Goal: Register for event/course

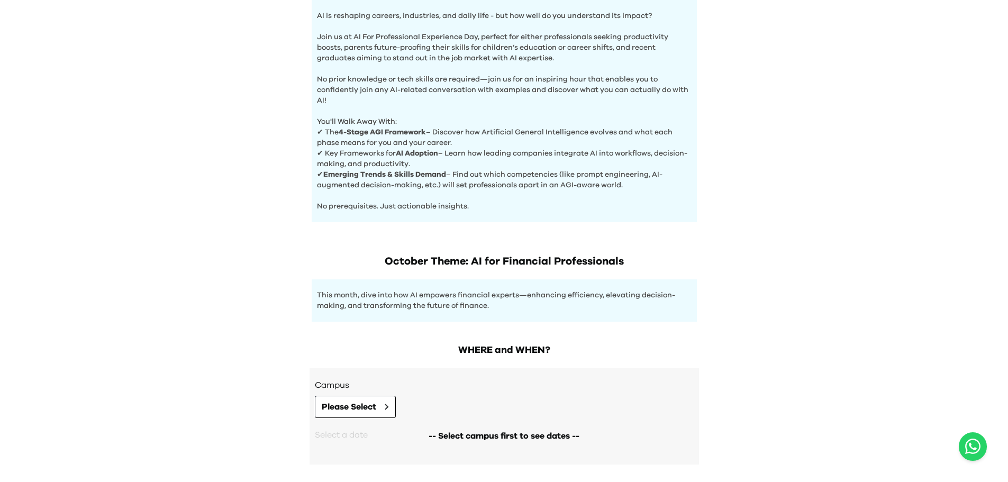
scroll to position [394, 0]
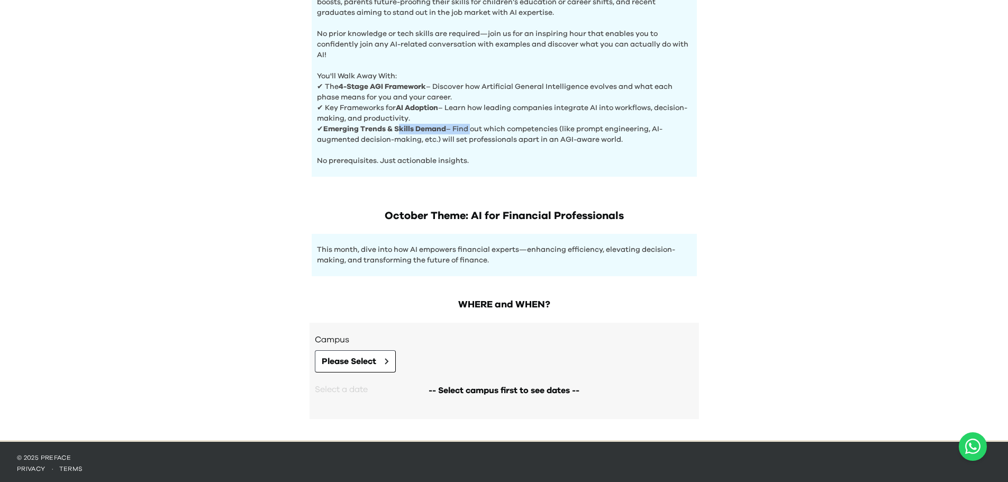
drag, startPoint x: 399, startPoint y: 124, endPoint x: 488, endPoint y: 130, distance: 88.5
click at [488, 130] on p "✔ Emerging Trends & Skills Demand – Find out which competencies (like prompt en…" at bounding box center [504, 134] width 375 height 21
drag, startPoint x: 467, startPoint y: 132, endPoint x: 638, endPoint y: 130, distance: 171.9
click at [638, 130] on p "✔ Emerging Trends & Skills Demand – Find out which competencies (like prompt en…" at bounding box center [504, 134] width 375 height 21
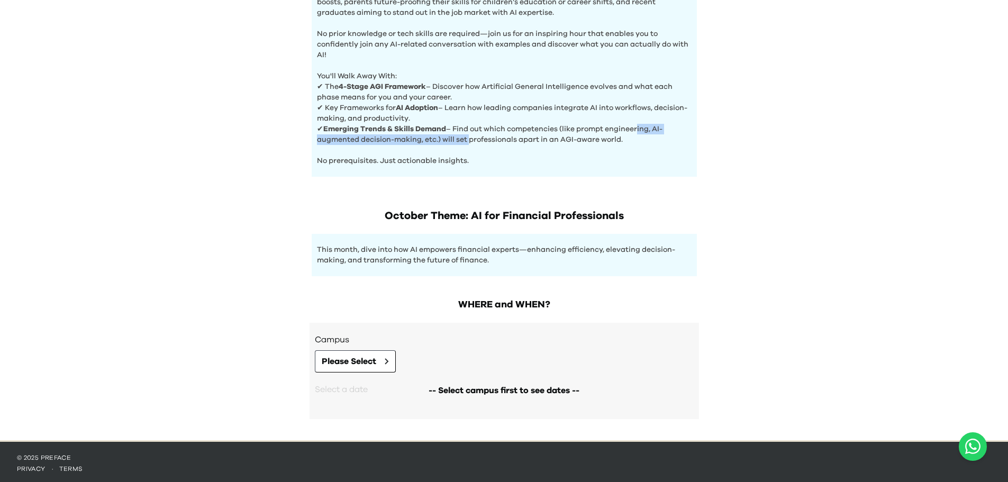
click at [638, 130] on p "✔ Emerging Trends & Skills Demand – Find out which competencies (like prompt en…" at bounding box center [504, 134] width 375 height 21
drag, startPoint x: 641, startPoint y: 140, endPoint x: 464, endPoint y: 115, distance: 179.0
click at [463, 115] on p "✔ Key Frameworks for AI Adoption – Learn how leading companies integrate AI int…" at bounding box center [504, 113] width 375 height 21
drag, startPoint x: 633, startPoint y: 126, endPoint x: 515, endPoint y: 124, distance: 118.0
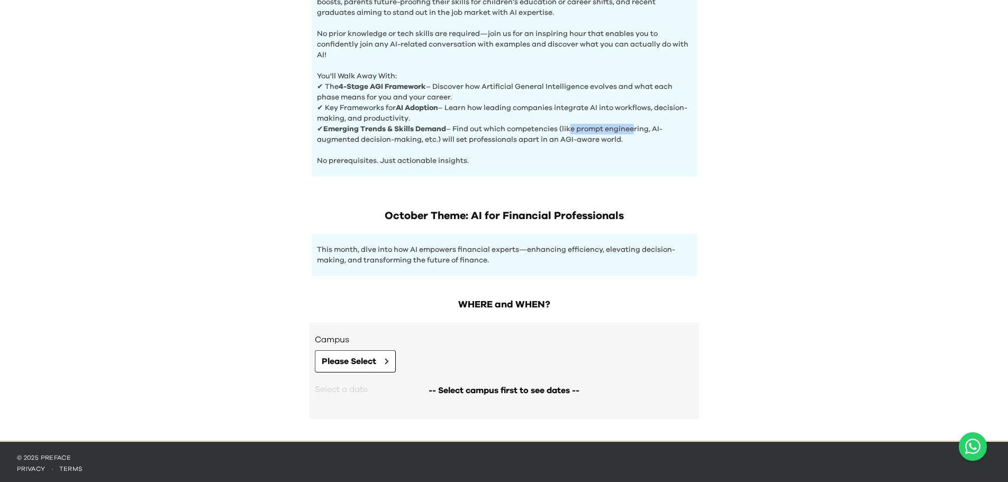
click at [515, 124] on p "✔ Emerging Trends & Skills Demand – Find out which competencies (like prompt en…" at bounding box center [504, 134] width 375 height 21
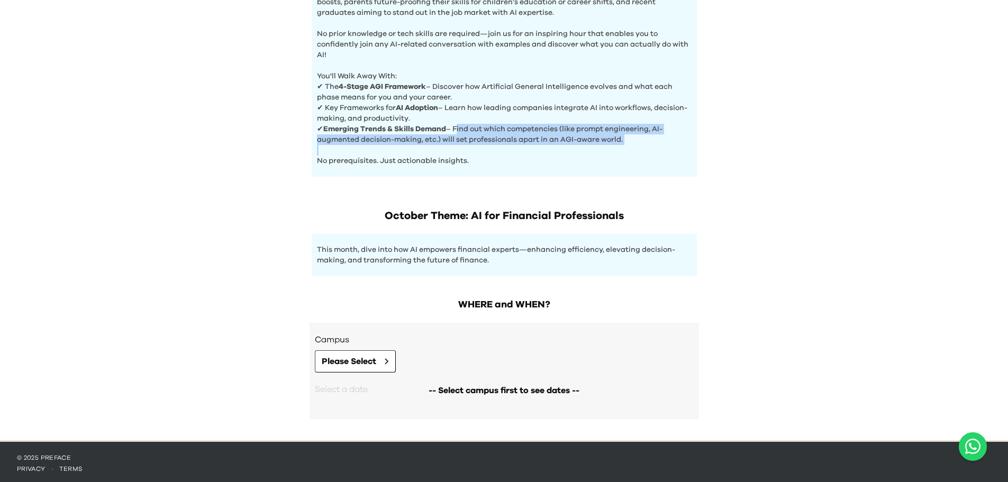
drag, startPoint x: 706, startPoint y: 150, endPoint x: 408, endPoint y: 122, distance: 299.2
click at [408, 125] on b "Emerging Trends & Skills Demand" at bounding box center [384, 128] width 123 height 7
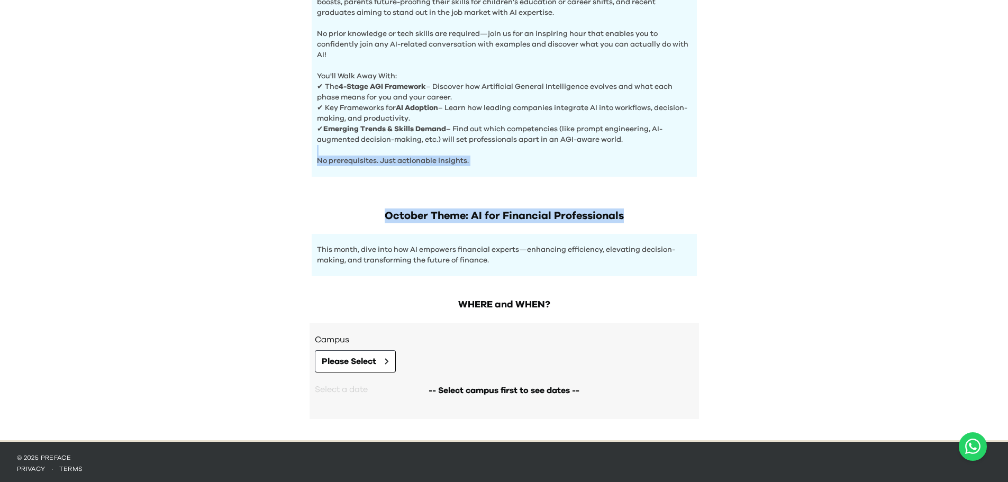
drag, startPoint x: 726, startPoint y: 172, endPoint x: 426, endPoint y: 149, distance: 301.4
click at [426, 149] on div "AI Experience Day AI is reshaping careers, industries, and daily life - but how…" at bounding box center [504, 23] width 1008 height 834
click at [426, 149] on p "No prerequisites. Just actionable insights." at bounding box center [504, 155] width 375 height 21
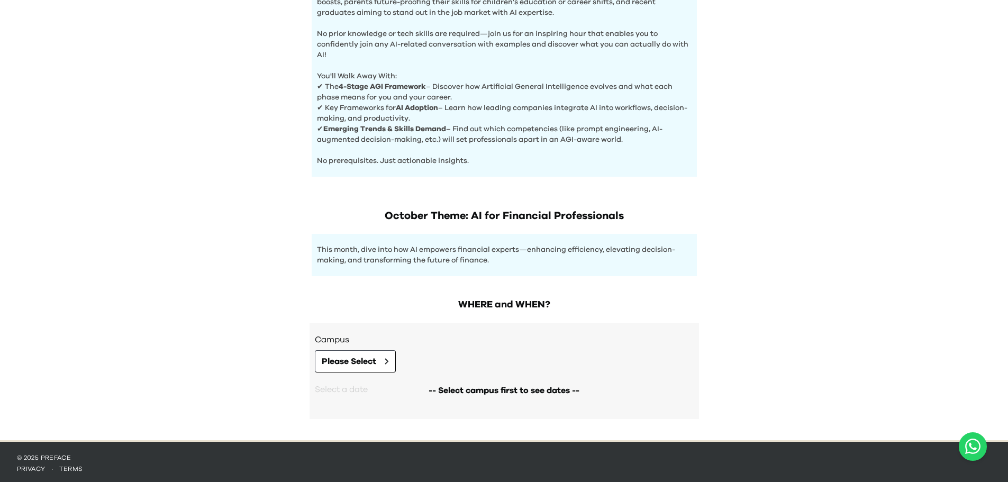
drag, startPoint x: 529, startPoint y: 169, endPoint x: 415, endPoint y: 147, distance: 116.4
drag, startPoint x: 378, startPoint y: 256, endPoint x: 519, endPoint y: 260, distance: 141.3
click at [520, 260] on p "This month, dive into how AI empowers financial experts—enhancing efficiency, e…" at bounding box center [504, 254] width 375 height 21
click at [519, 260] on p "This month, dive into how AI empowers financial experts—enhancing efficiency, e…" at bounding box center [504, 254] width 375 height 21
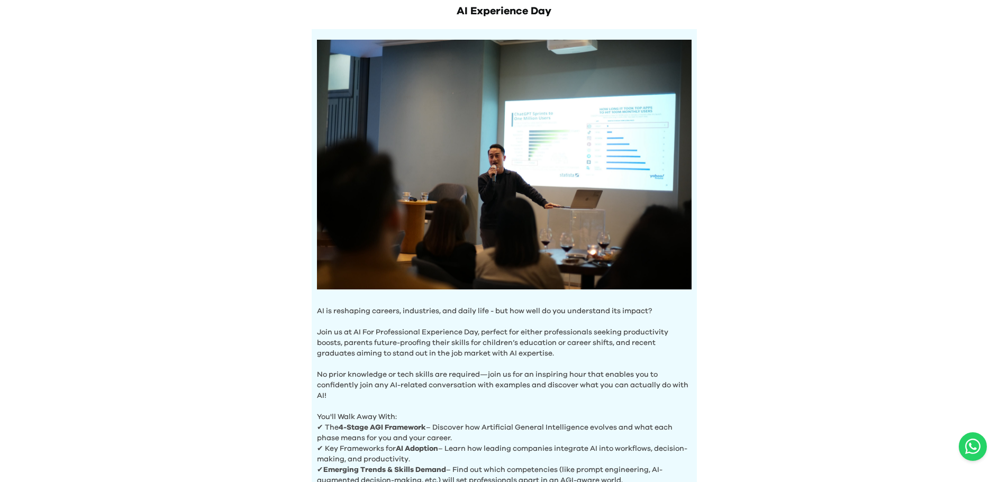
scroll to position [0, 0]
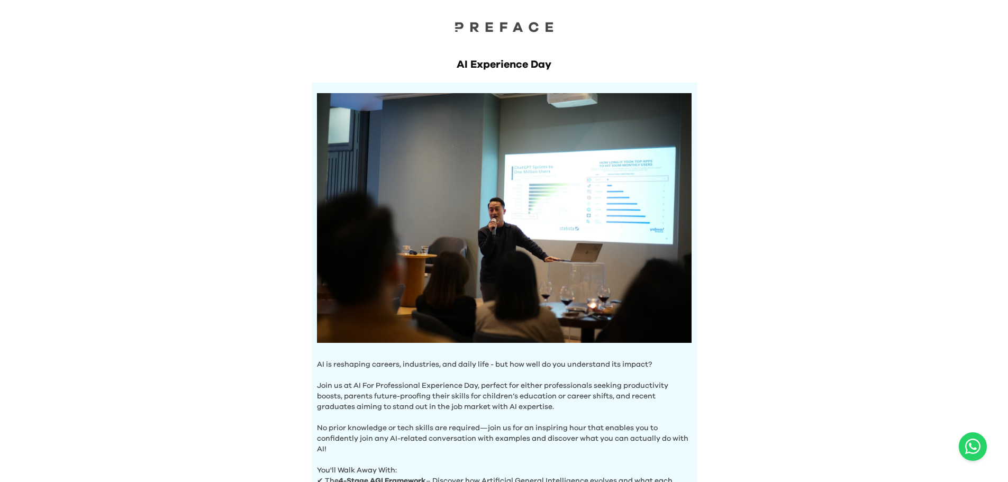
click at [216, 278] on div "AI Experience Day AI is reshaping careers, industries, and daily life - but how…" at bounding box center [504, 417] width 1008 height 834
click at [211, 277] on div "AI Experience Day AI is reshaping careers, industries, and daily life - but how…" at bounding box center [504, 417] width 1008 height 834
click at [271, 184] on div "AI Experience Day AI is reshaping careers, industries, and daily life - but how…" at bounding box center [504, 417] width 1008 height 834
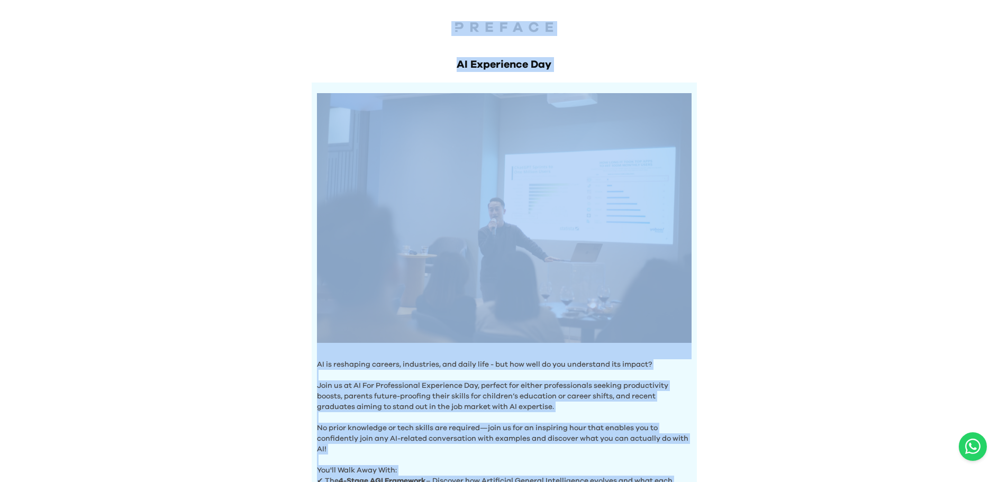
copy body "LO Ipsumdolor Sit AM co adipiscin elitsed, doeiusmodt, inc utlab etdo - mag ali…"
click at [287, 111] on div "AI Experience Day AI is reshaping careers, industries, and daily life - but how…" at bounding box center [504, 417] width 1008 height 834
